Goal: Task Accomplishment & Management: Manage account settings

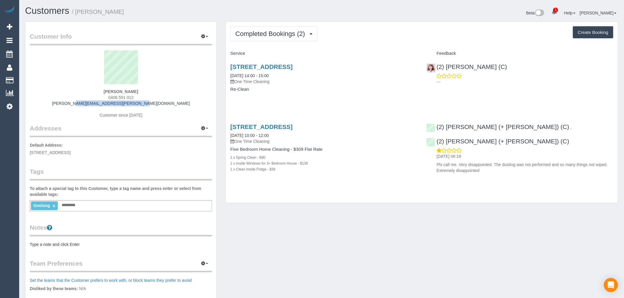
copy link "[PERSON_NAME][EMAIL_ADDRESS][PERSON_NAME][DOMAIN_NAME]"
drag, startPoint x: 162, startPoint y: 103, endPoint x: 87, endPoint y: 103, distance: 74.3
click at [87, 103] on div "[PERSON_NAME] 0408 551 012 [PERSON_NAME][EMAIL_ADDRESS][PERSON_NAME][DOMAIN_NAM…" at bounding box center [121, 87] width 182 height 74
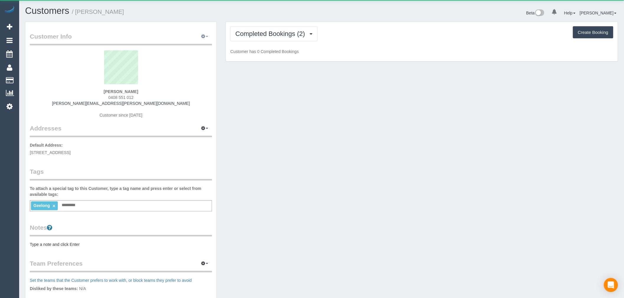
click at [210, 34] on button "button" at bounding box center [204, 36] width 15 height 9
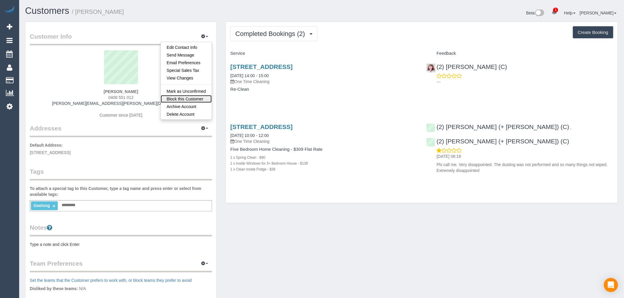
click at [196, 101] on link "Block this Customer" at bounding box center [186, 99] width 51 height 8
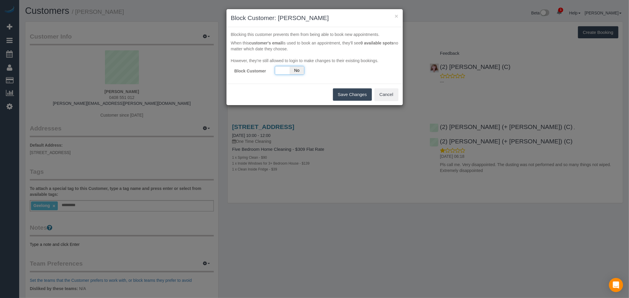
click at [290, 70] on span "No" at bounding box center [297, 70] width 14 height 8
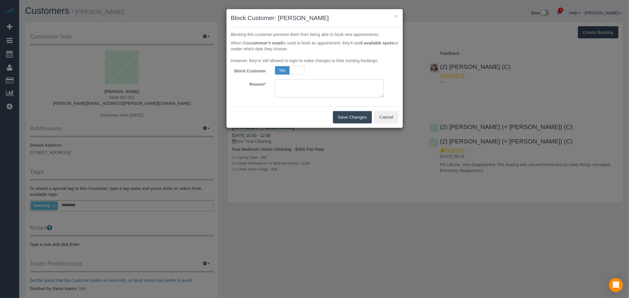
click at [300, 96] on textarea at bounding box center [329, 88] width 109 height 18
type textarea "Google review - TP"
click at [348, 119] on button "Save Changes" at bounding box center [352, 117] width 39 height 12
click at [100, 202] on div "× Block Customer: Glenys Wingfield Blocking this customer prevents them from be…" at bounding box center [314, 149] width 629 height 298
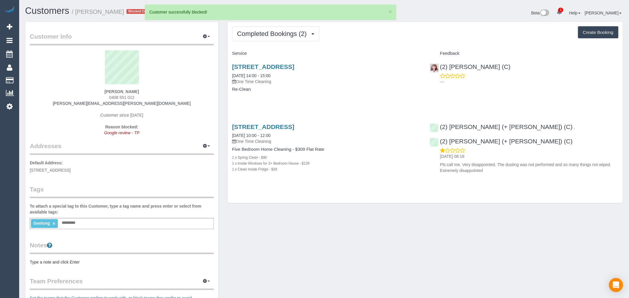
click at [103, 205] on div "× Block Customer: Glenys Wingfield Blocking this customer prevents them from be…" at bounding box center [314, 149] width 629 height 298
drag, startPoint x: 107, startPoint y: 219, endPoint x: 108, endPoint y: 223, distance: 3.8
click at [107, 219] on div "Geelong × Add a tag" at bounding box center [121, 223] width 182 height 11
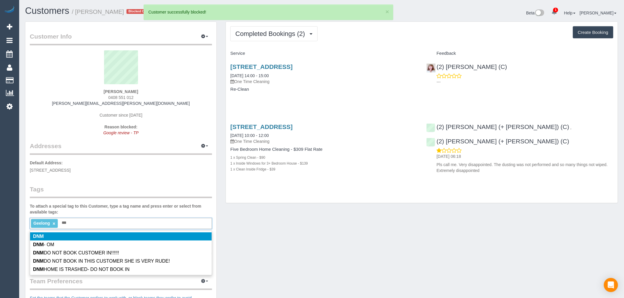
type input "***"
click at [69, 239] on li "DNM" at bounding box center [121, 237] width 182 height 8
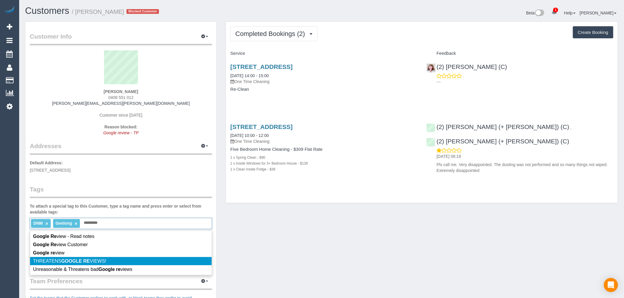
type input "*********"
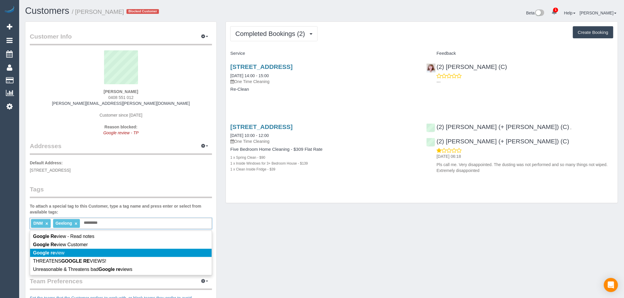
click at [78, 254] on li "Google re view" at bounding box center [121, 253] width 182 height 8
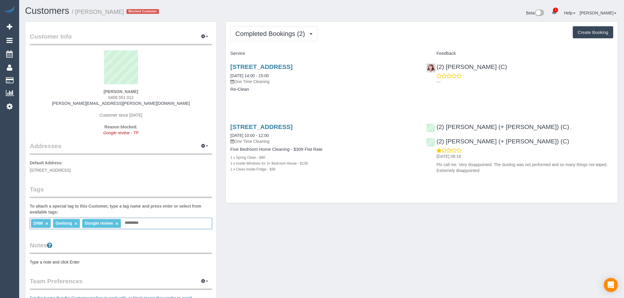
click at [142, 223] on input "text" at bounding box center [133, 223] width 20 height 8
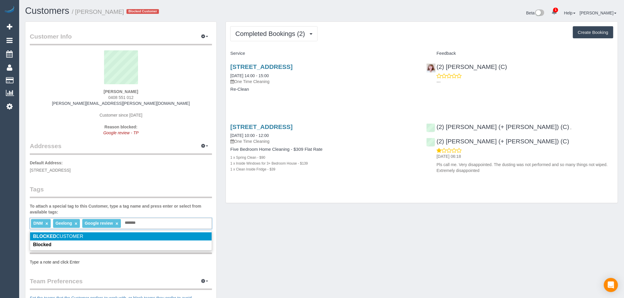
type input "*******"
click at [90, 239] on li "BLOCKED CUSTOMER" at bounding box center [121, 237] width 182 height 8
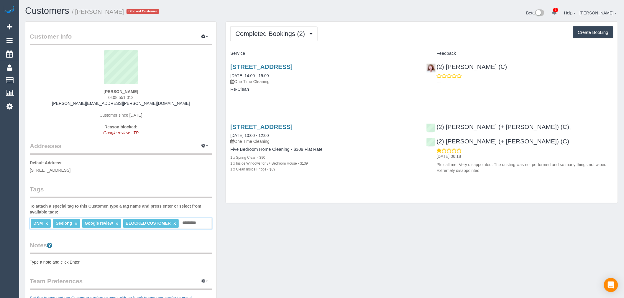
click at [375, 239] on div "Customer Info Edit Contact Info Send Message Email Preferences Special Sales Ta…" at bounding box center [322, 223] width 602 height 402
